Goal: Information Seeking & Learning: Learn about a topic

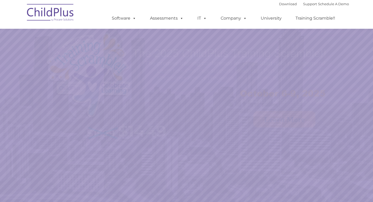
scroll to position [94, 0]
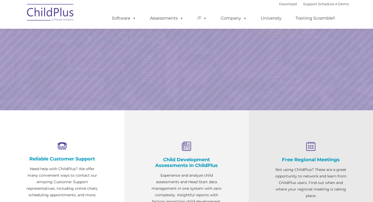
select select "MEDIUM"
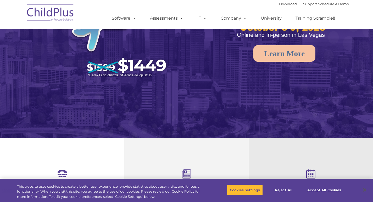
scroll to position [0, 0]
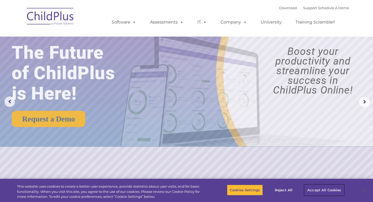
click at [316, 191] on button "Accept All Cookies" at bounding box center [324, 190] width 40 height 11
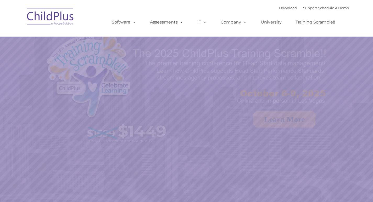
select select "MEDIUM"
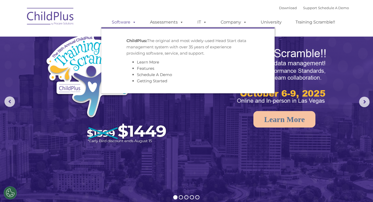
click at [125, 20] on link "Software" at bounding box center [124, 22] width 35 height 10
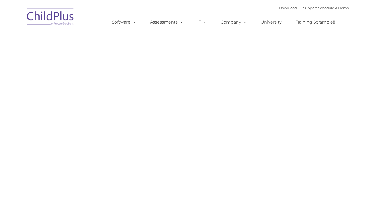
type input ""
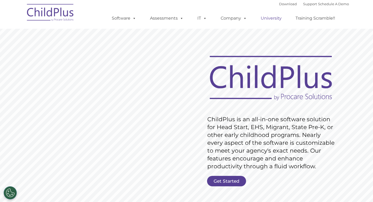
click at [270, 19] on link "University" at bounding box center [270, 18] width 31 height 10
click at [313, 20] on link "Training Scramble!!" at bounding box center [315, 18] width 50 height 10
